Goal: Information Seeking & Learning: Learn about a topic

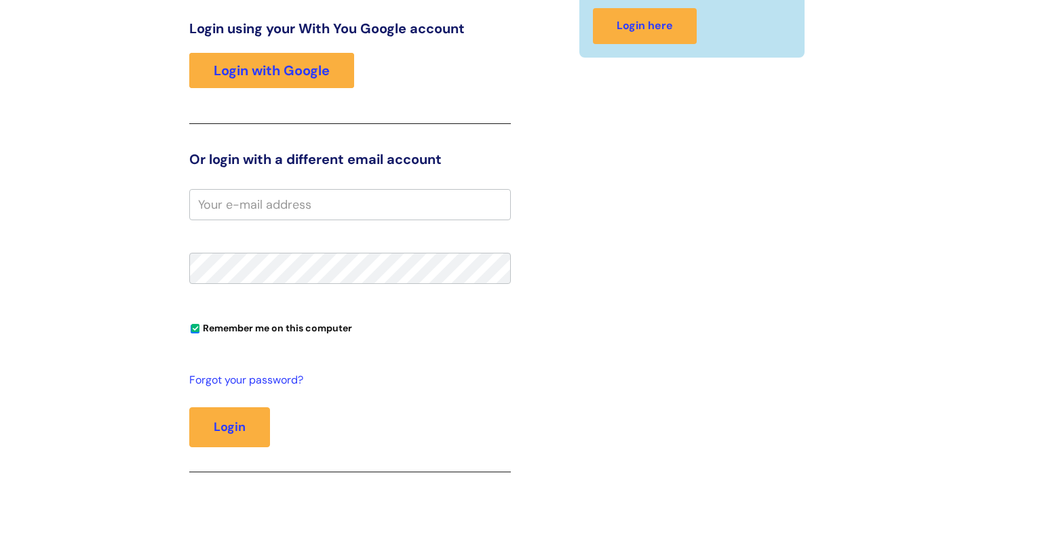
click at [347, 210] on input "email" at bounding box center [349, 204] width 321 height 31
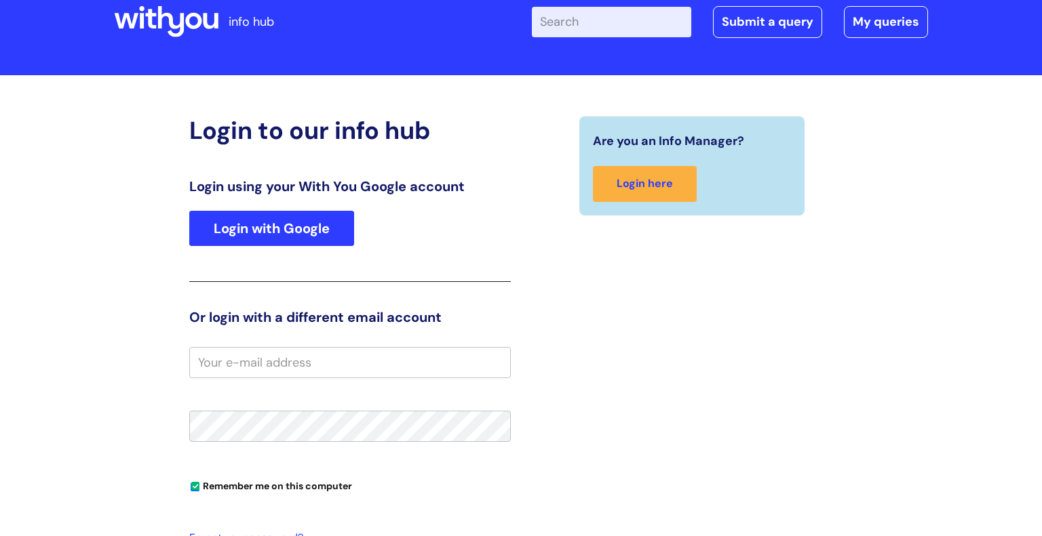
scroll to position [58, 0]
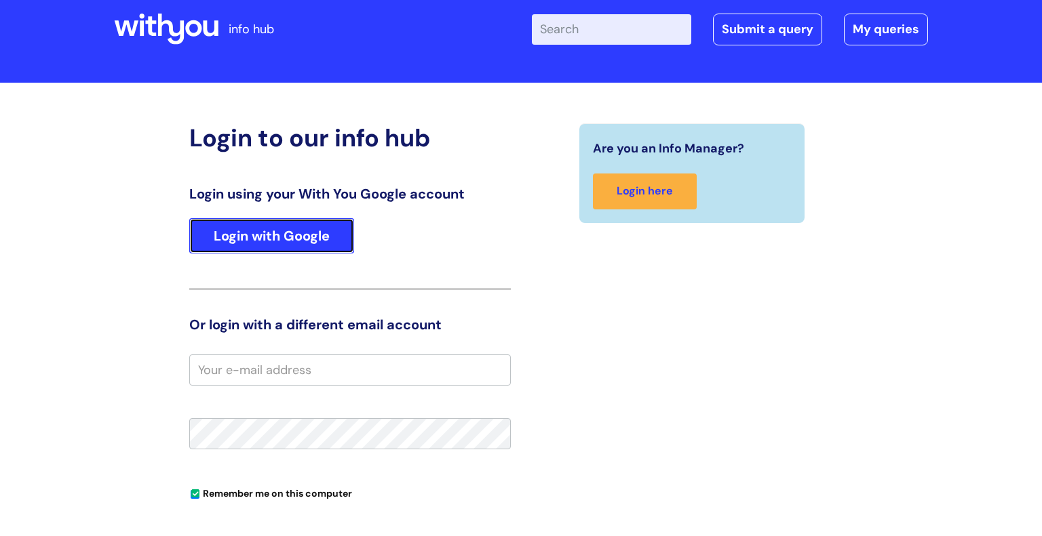
click at [275, 225] on link "Login with Google" at bounding box center [271, 235] width 165 height 35
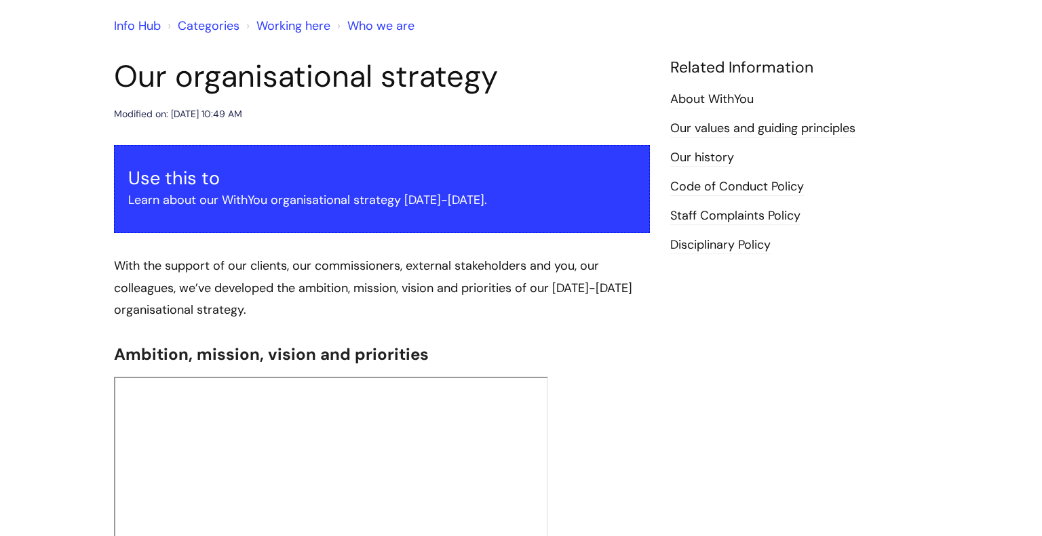
scroll to position [121, 0]
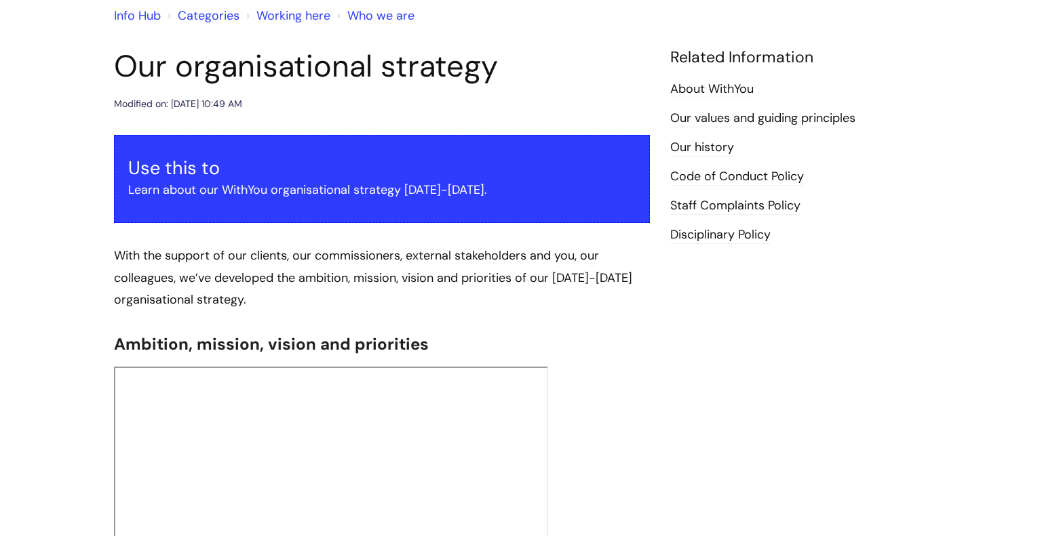
click at [283, 11] on link "Working here" at bounding box center [293, 15] width 74 height 16
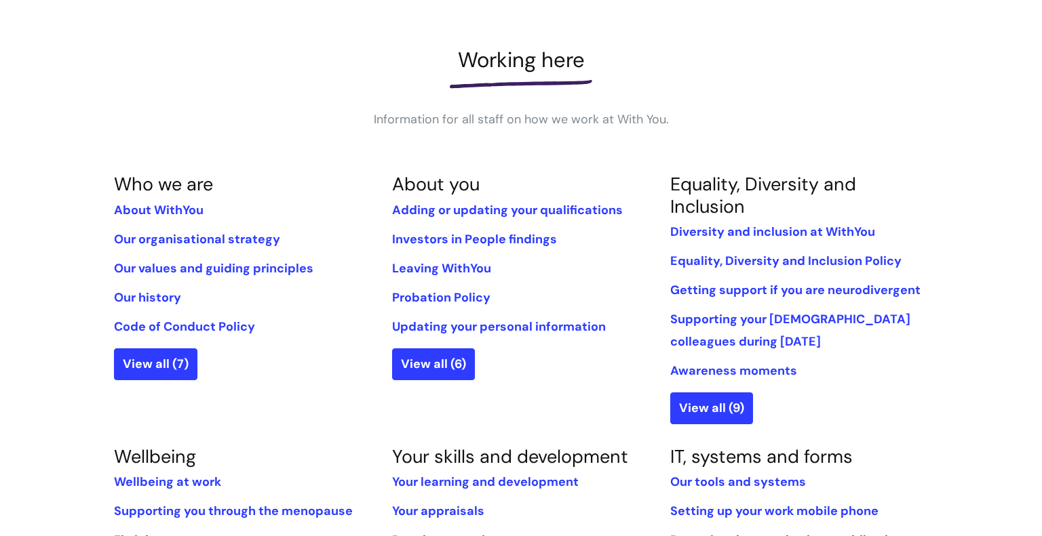
scroll to position [176, 0]
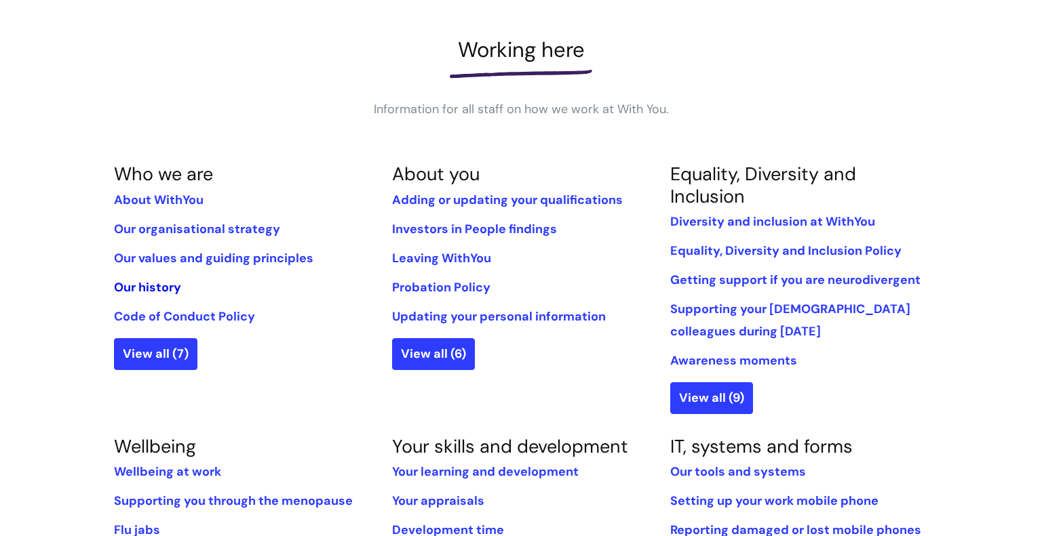
click at [167, 288] on link "Our history" at bounding box center [147, 287] width 67 height 16
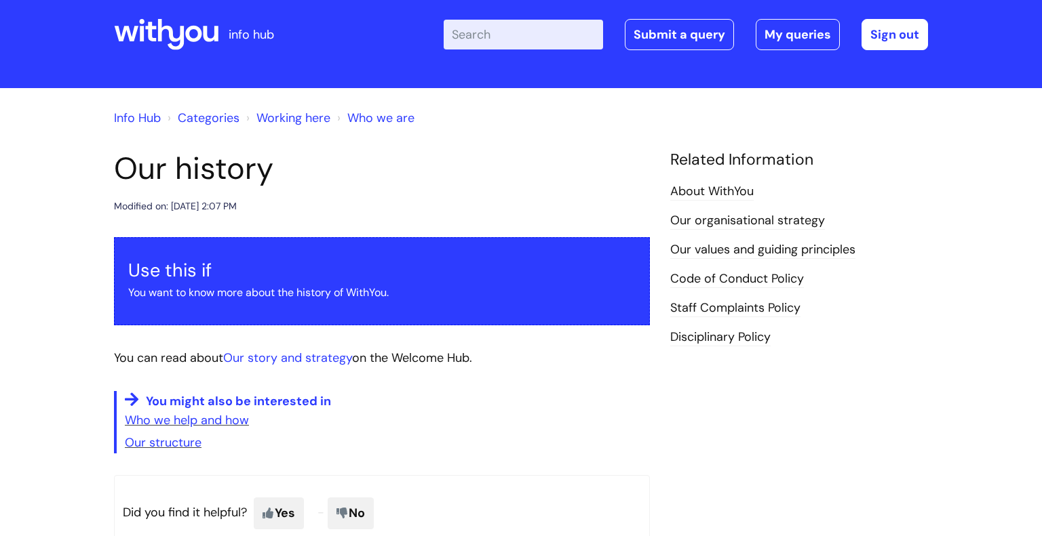
scroll to position [10, 0]
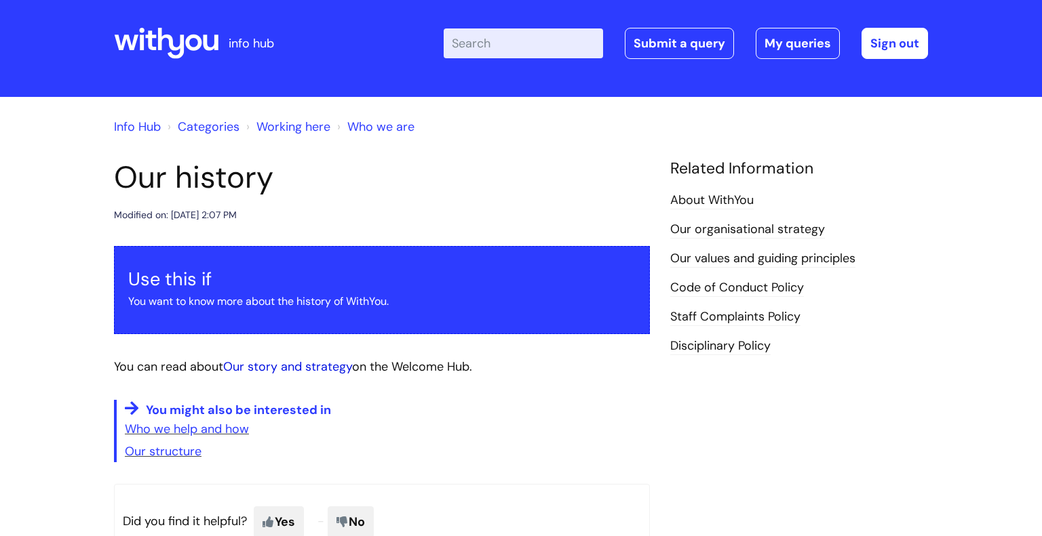
click at [330, 361] on link "Our story and strategy" at bounding box center [287, 367] width 129 height 16
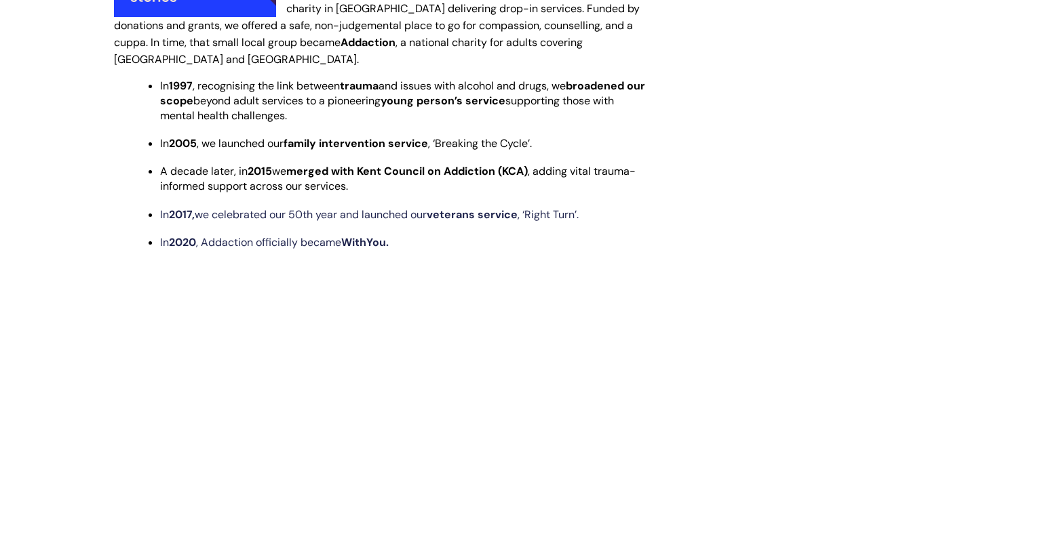
scroll to position [991, 0]
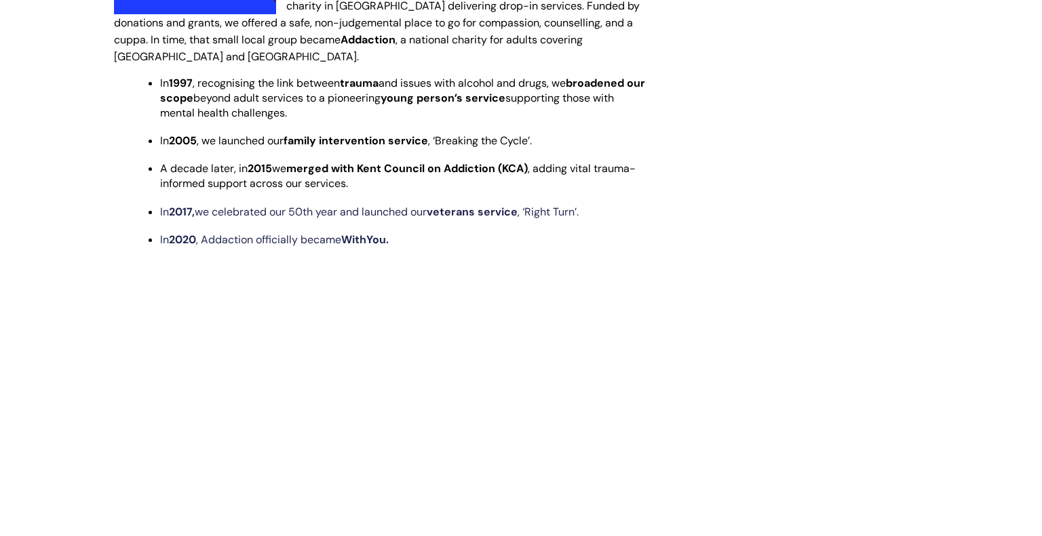
click at [423, 134] on strong "family intervention service" at bounding box center [355, 141] width 144 height 14
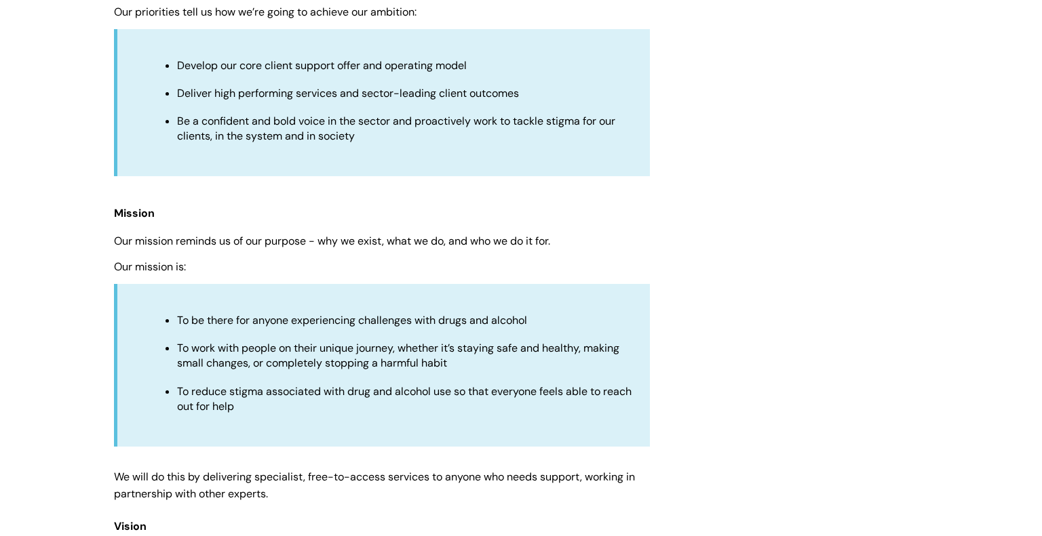
scroll to position [2957, 0]
